Goal: Communication & Community: Share content

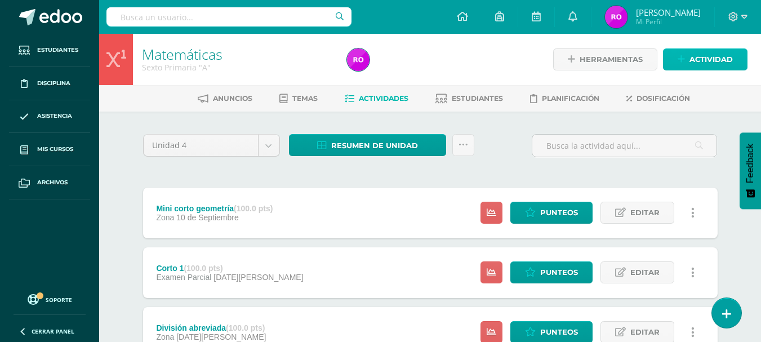
click at [706, 59] on span "Actividad" at bounding box center [711, 59] width 43 height 21
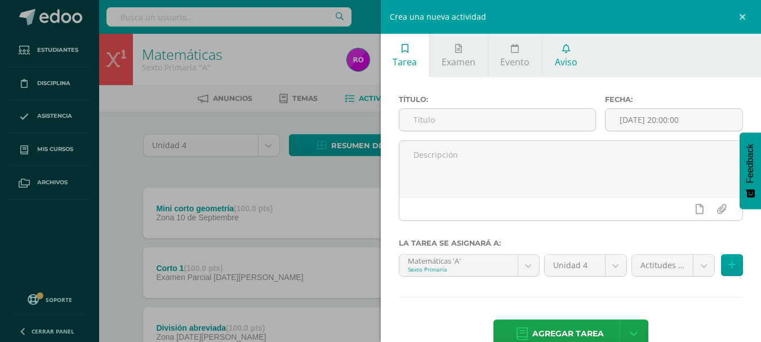
click at [562, 54] on link "Aviso" at bounding box center [566, 55] width 47 height 43
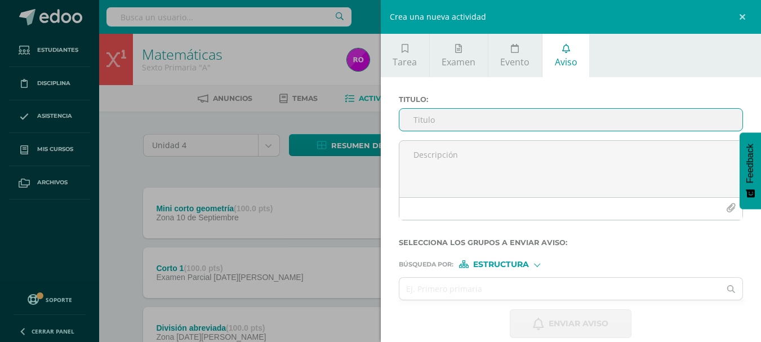
scroll to position [14, 0]
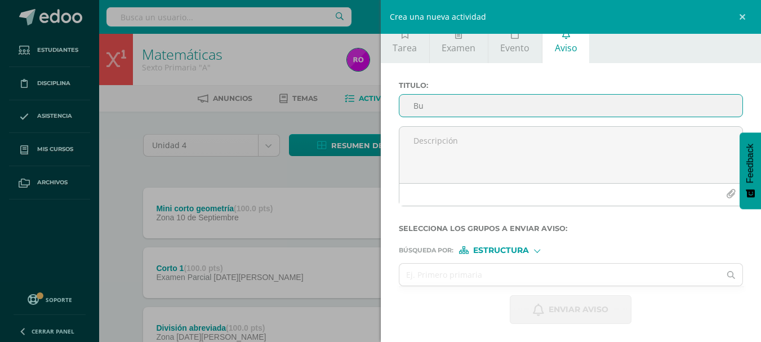
type input "B"
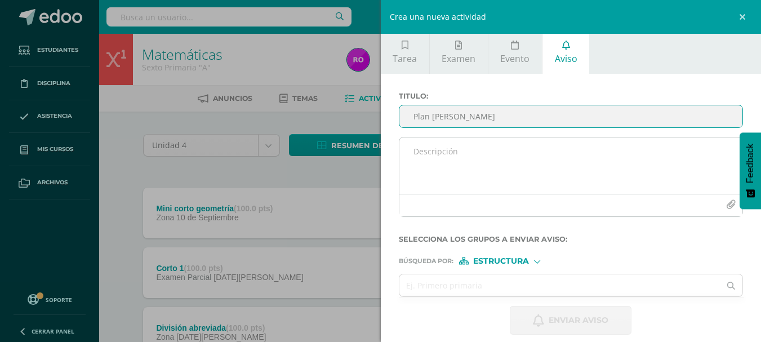
scroll to position [0, 0]
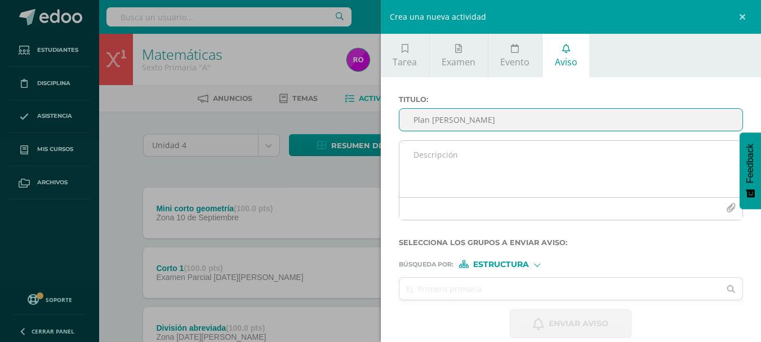
type input "Plan [PERSON_NAME]"
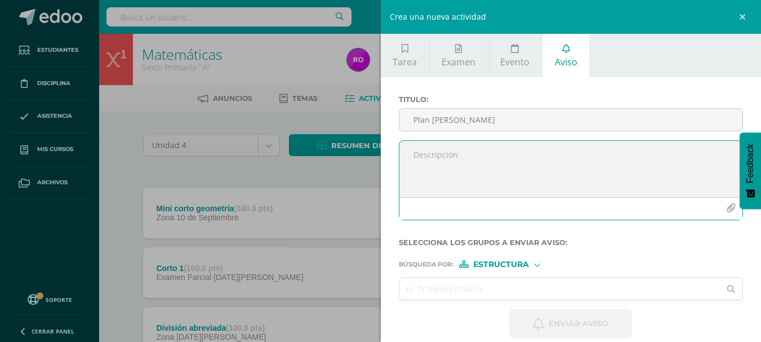
click at [514, 166] on textarea at bounding box center [572, 169] width 344 height 56
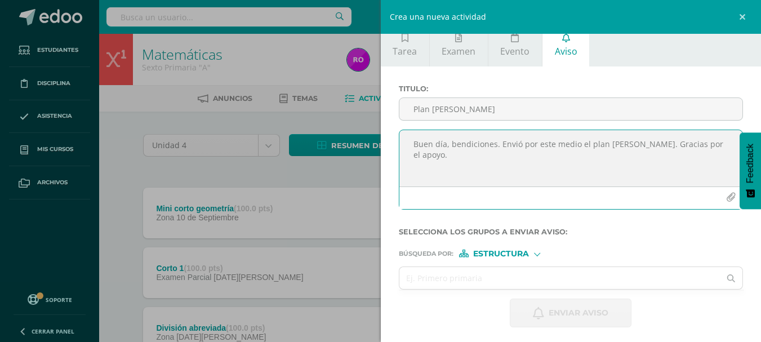
scroll to position [14, 0]
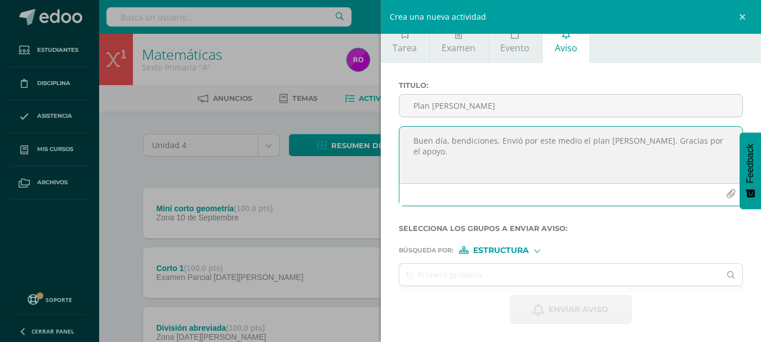
type textarea "Buen día, bendiciones. Envió por este medio el plan [PERSON_NAME]. Gracias por …"
click at [726, 196] on icon "button" at bounding box center [731, 194] width 10 height 10
click at [726, 193] on icon "button" at bounding box center [731, 194] width 10 height 10
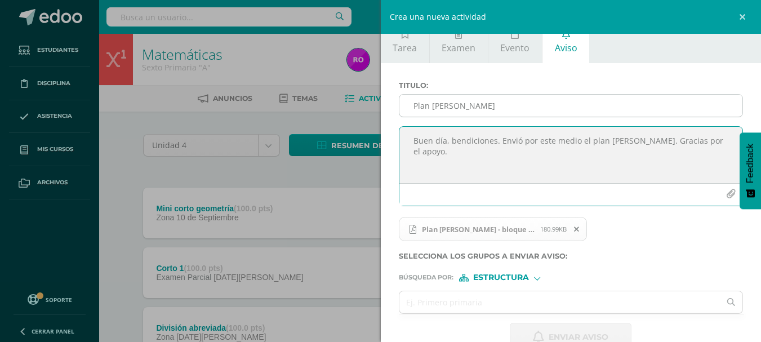
click at [493, 104] on input "Plan [PERSON_NAME]" at bounding box center [572, 106] width 344 height 22
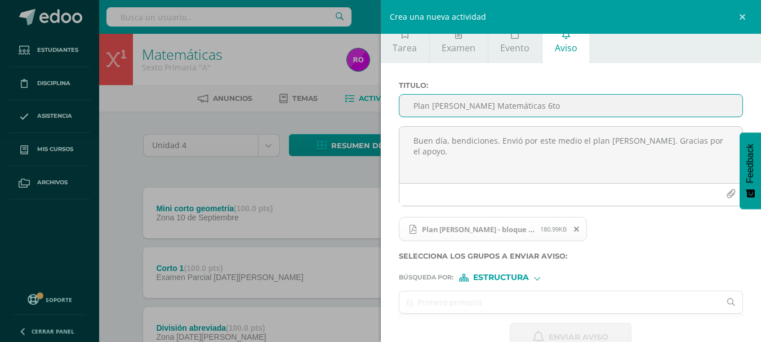
type input "Plan [PERSON_NAME] Matemáticas 6to"
click at [513, 301] on input "text" at bounding box center [560, 302] width 321 height 22
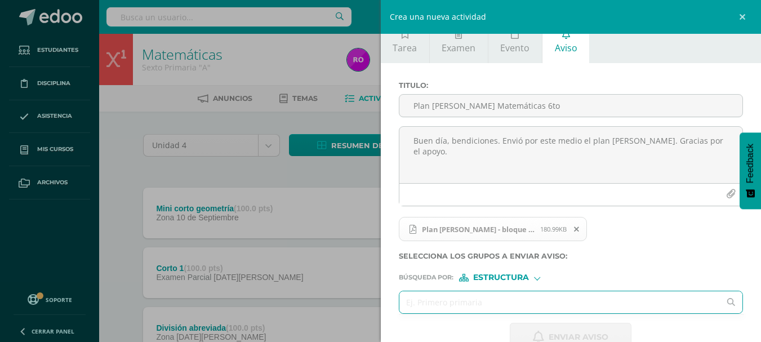
click at [531, 276] on div "Estructura" at bounding box center [501, 278] width 85 height 8
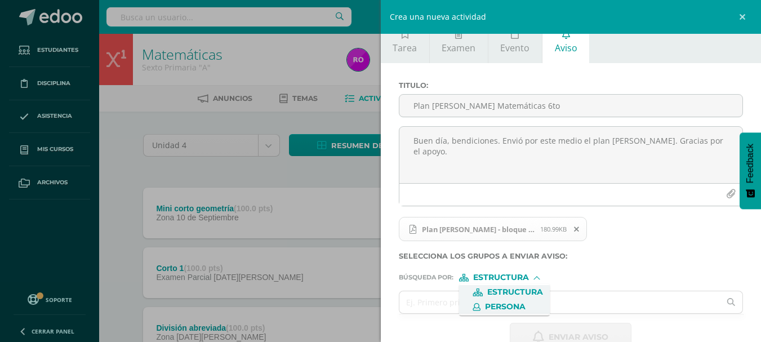
click at [521, 301] on span "Persona" at bounding box center [504, 307] width 91 height 15
click at [525, 301] on input "text" at bounding box center [560, 302] width 321 height 22
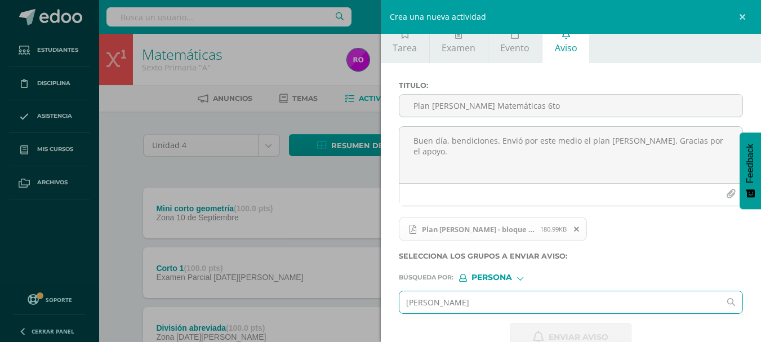
type input "[PERSON_NAME]"
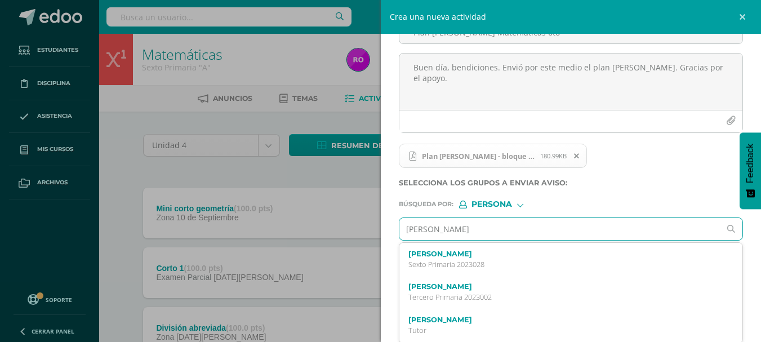
scroll to position [89, 0]
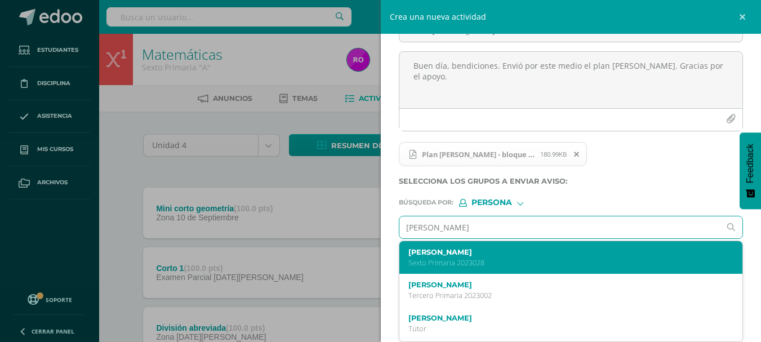
click at [526, 252] on label "[PERSON_NAME]" at bounding box center [564, 252] width 311 height 8
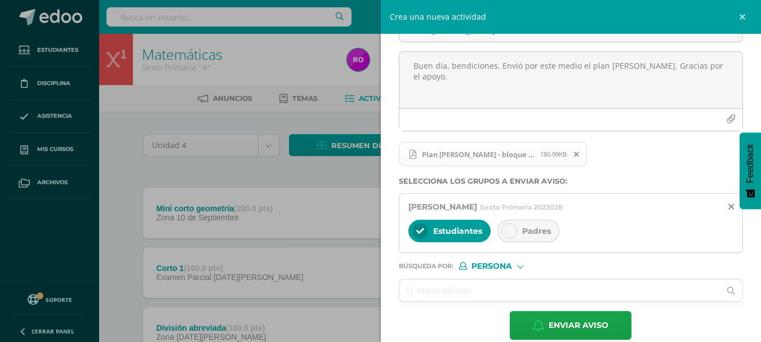
click at [524, 231] on span "Padres" at bounding box center [536, 231] width 29 height 10
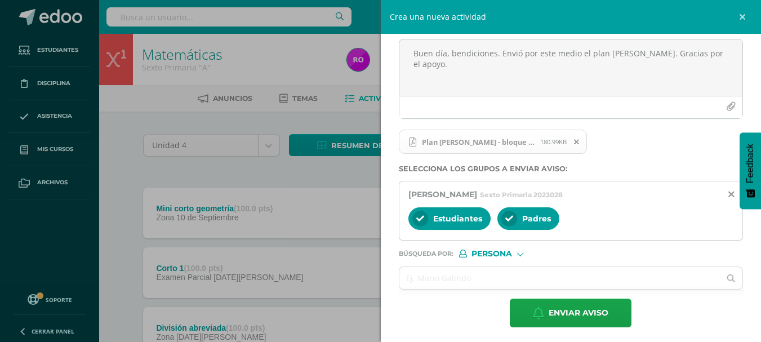
scroll to position [105, 0]
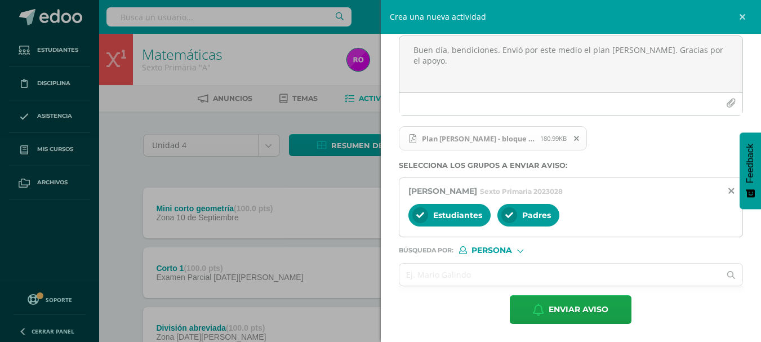
click at [554, 276] on input "text" at bounding box center [560, 275] width 321 height 22
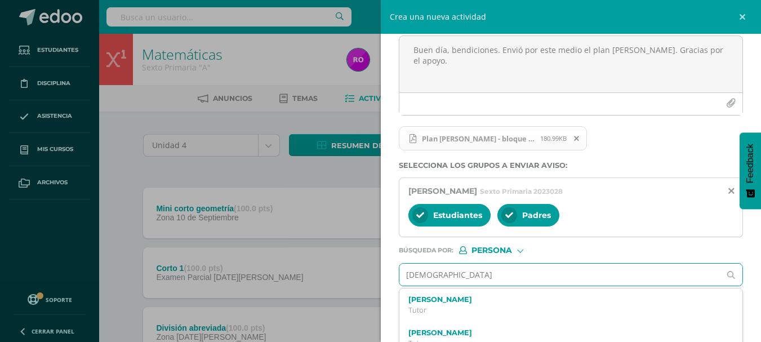
type input "[DEMOGRAPHIC_DATA]"
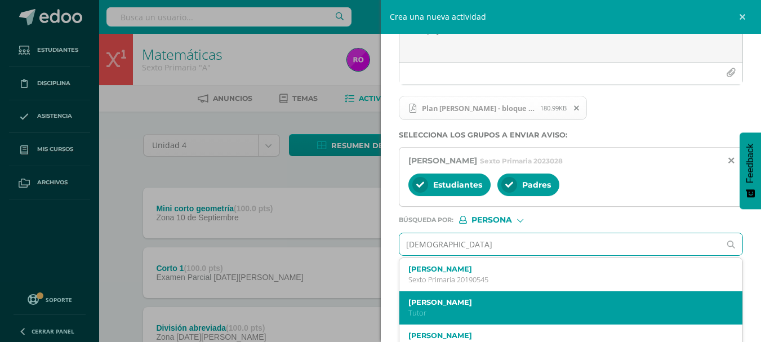
scroll to position [152, 0]
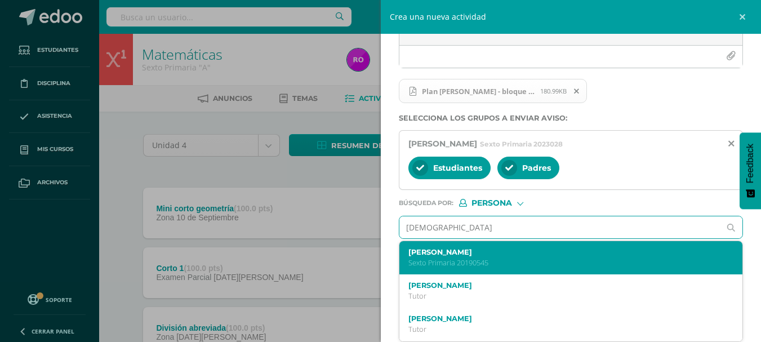
click at [496, 252] on label "[PERSON_NAME]" at bounding box center [564, 252] width 311 height 8
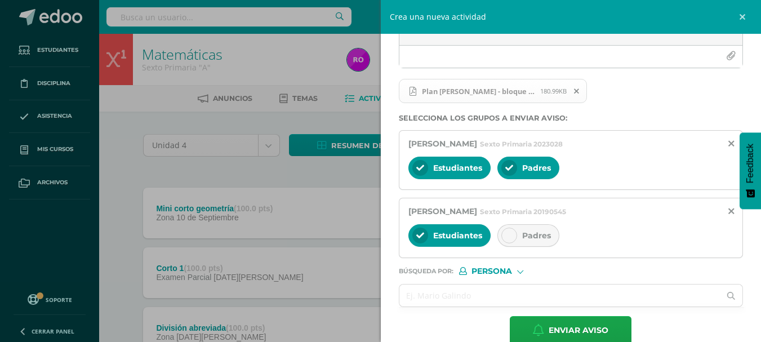
click at [526, 226] on div "Padres" at bounding box center [529, 235] width 62 height 23
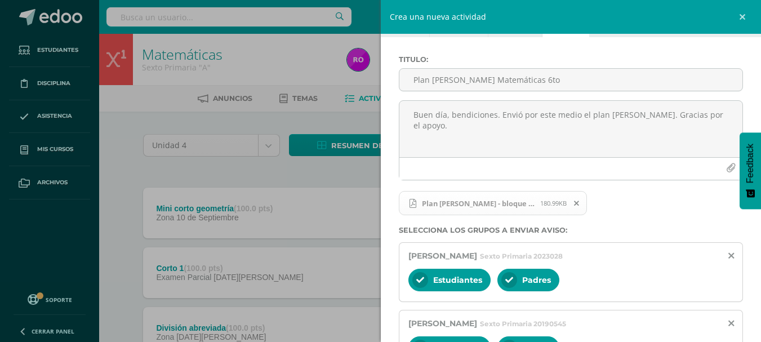
scroll to position [39, 0]
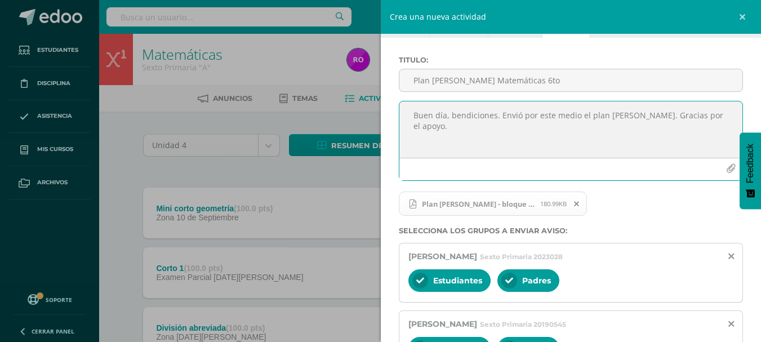
click at [629, 113] on textarea "Buen día, bendiciones. Envió por este medio el plan [PERSON_NAME]. Gracias por …" at bounding box center [572, 129] width 344 height 56
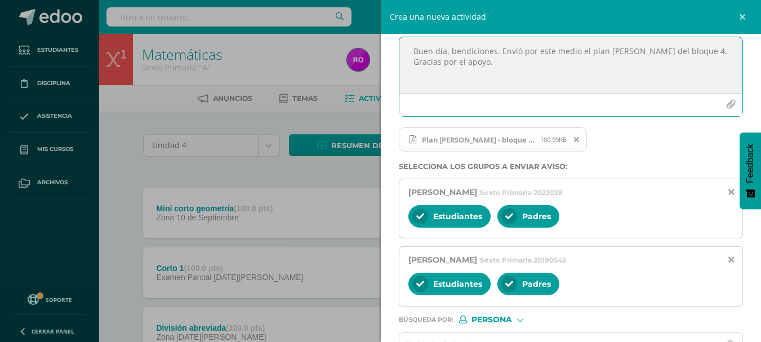
scroll to position [173, 0]
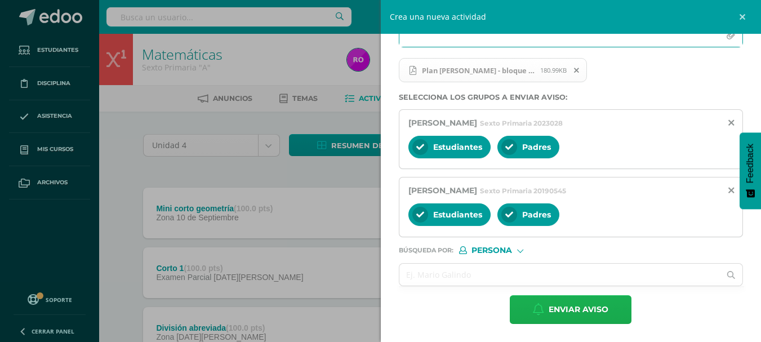
type textarea "Buen día, bendiciones. Envió por este medio el plan [PERSON_NAME] del bloque 4.…"
click at [554, 313] on span "Enviar aviso" at bounding box center [579, 310] width 60 height 28
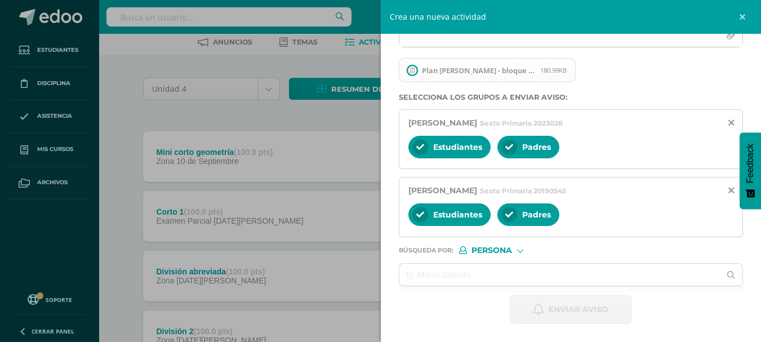
scroll to position [14, 0]
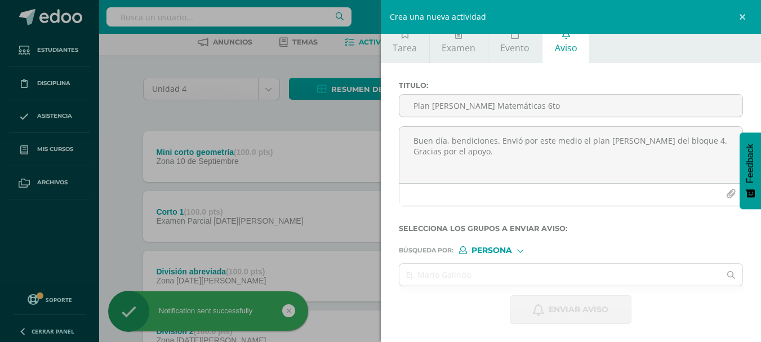
click at [329, 109] on div "Crea una nueva actividad Tarea Examen Evento Aviso Título: Fecha: [DATE] 20:00:…" at bounding box center [380, 171] width 761 height 342
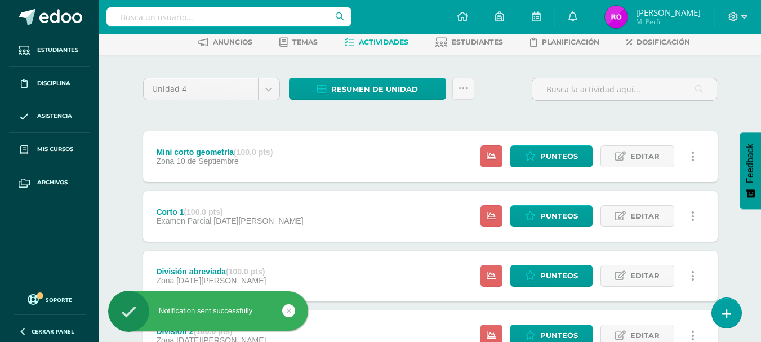
scroll to position [0, 0]
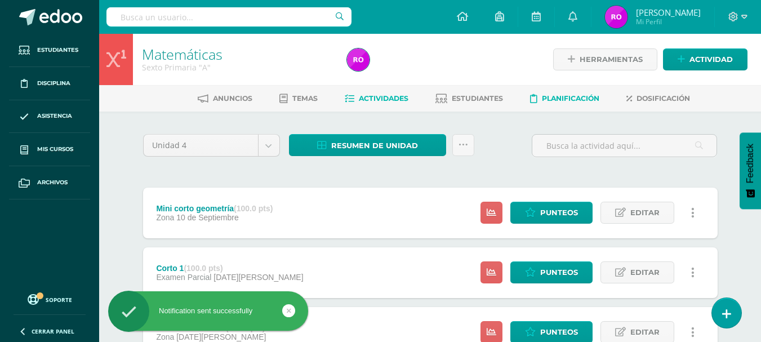
click at [589, 98] on span "Planificación" at bounding box center [570, 98] width 57 height 8
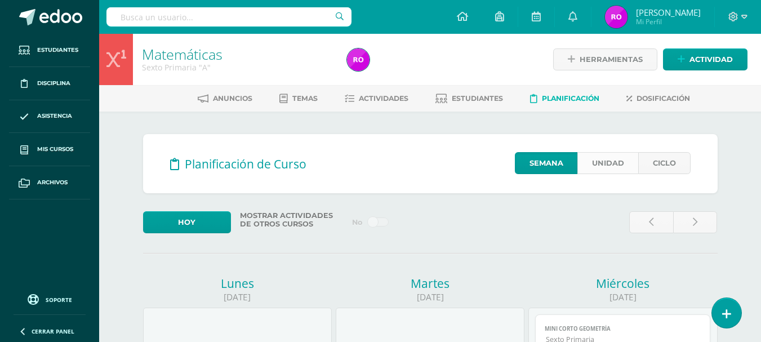
click at [587, 157] on link "Unidad" at bounding box center [608, 163] width 61 height 22
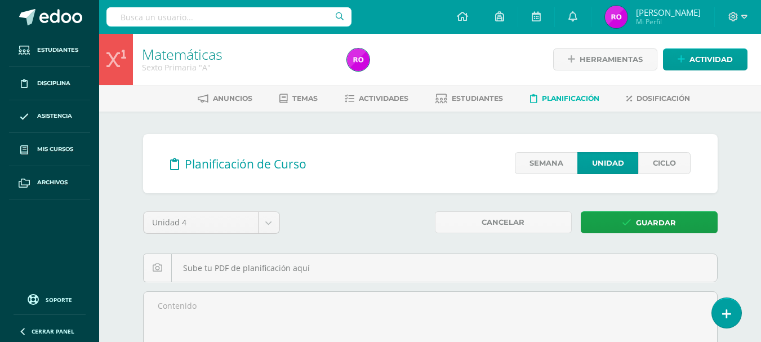
click at [599, 158] on link "Unidad" at bounding box center [608, 163] width 61 height 22
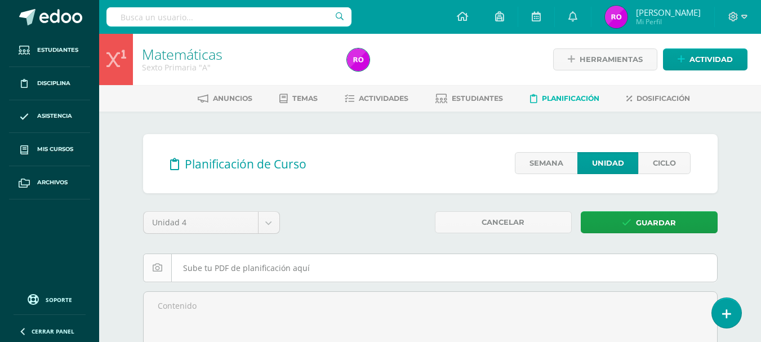
scroll to position [113, 0]
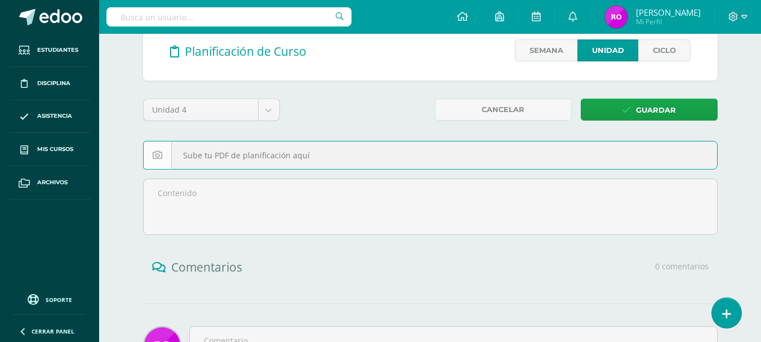
click at [265, 154] on input "file" at bounding box center [431, 155] width 574 height 28
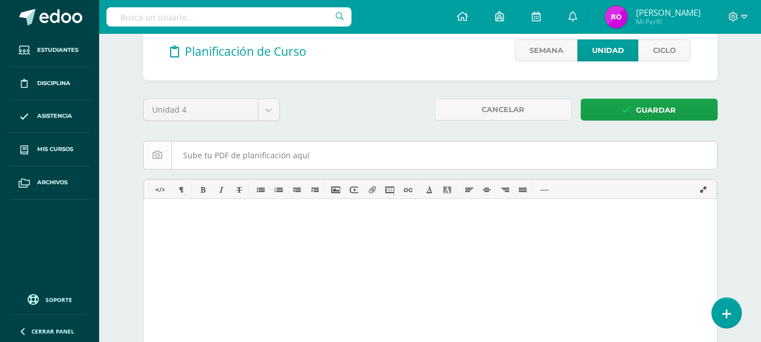
scroll to position [0, 0]
type input "C:\fakepath\Plan [PERSON_NAME] - bloque 4 - Mate.pdf"
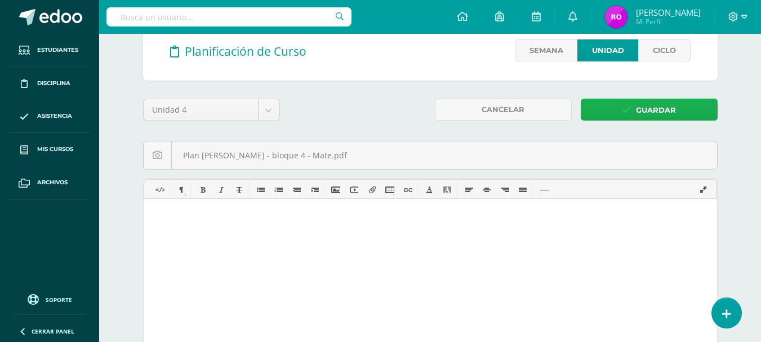
click at [648, 107] on span "Guardar" at bounding box center [656, 110] width 40 height 21
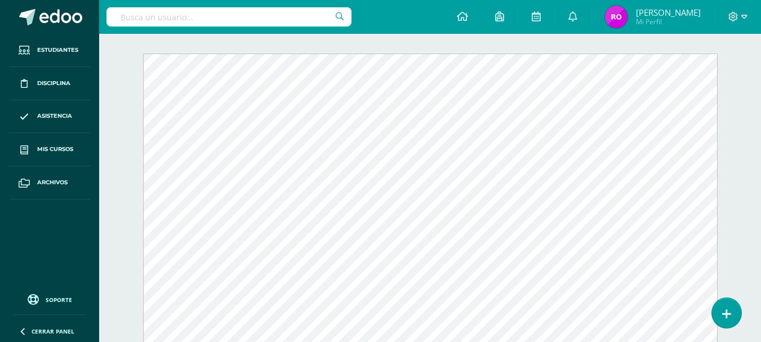
scroll to position [21, 0]
